Goal: Task Accomplishment & Management: Complete application form

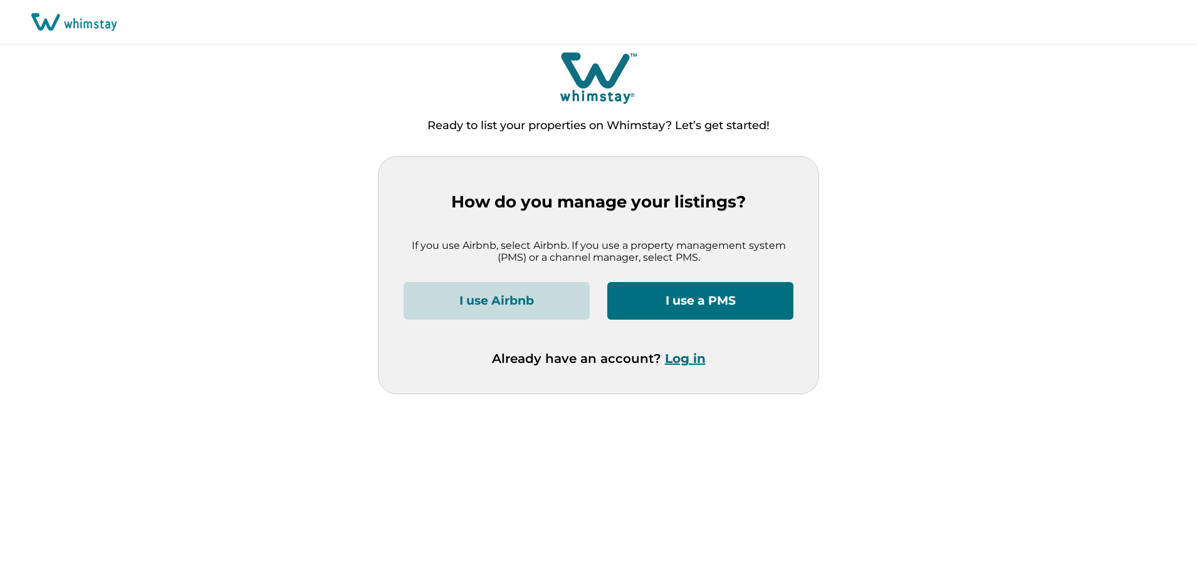
click at [515, 253] on p "If you use Airbnb, select Airbnb. If you use a property management system (PMS)…" at bounding box center [599, 251] width 390 height 24
click at [517, 253] on p "If you use Airbnb, select Airbnb. If you use a property management system (PMS)…" at bounding box center [599, 251] width 390 height 24
click at [528, 246] on p "If you use Airbnb, select Airbnb. If you use a property management system (PMS)…" at bounding box center [599, 251] width 390 height 24
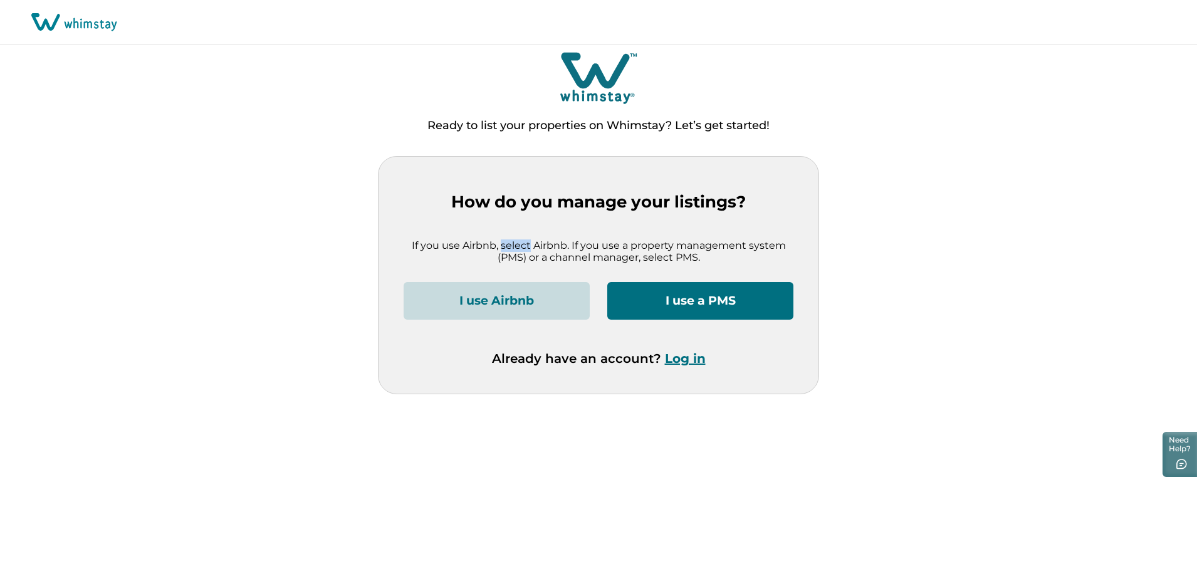
click at [528, 246] on p "If you use Airbnb, select Airbnb. If you use a property management system (PMS)…" at bounding box center [599, 251] width 390 height 24
click at [671, 310] on button "I use a PMS" at bounding box center [701, 301] width 186 height 38
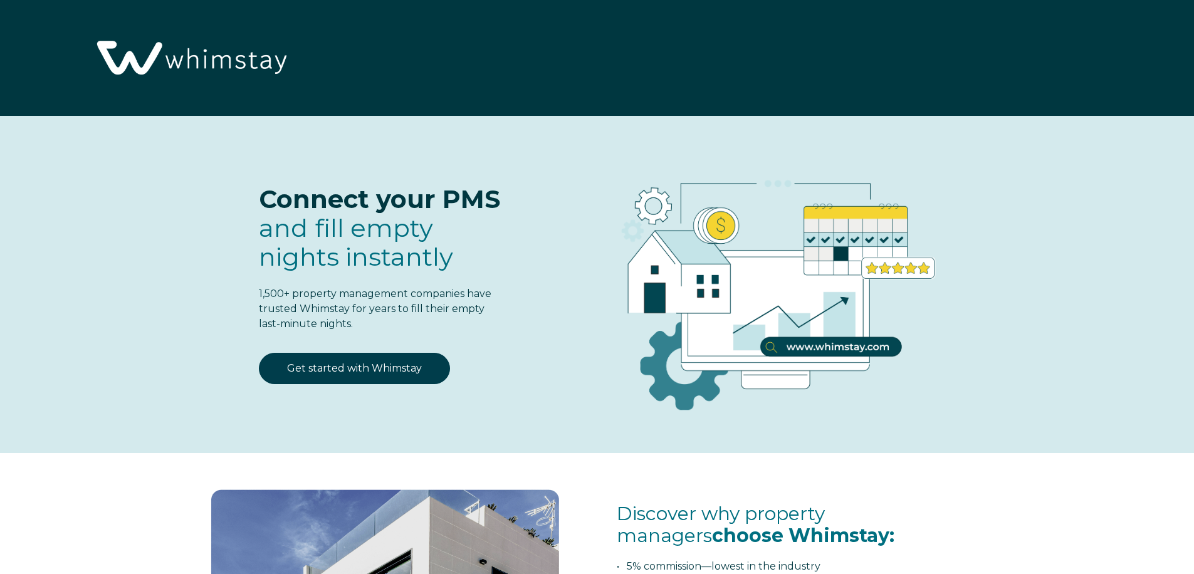
select select "US"
select select "Standard"
